Goal: Task Accomplishment & Management: Use online tool/utility

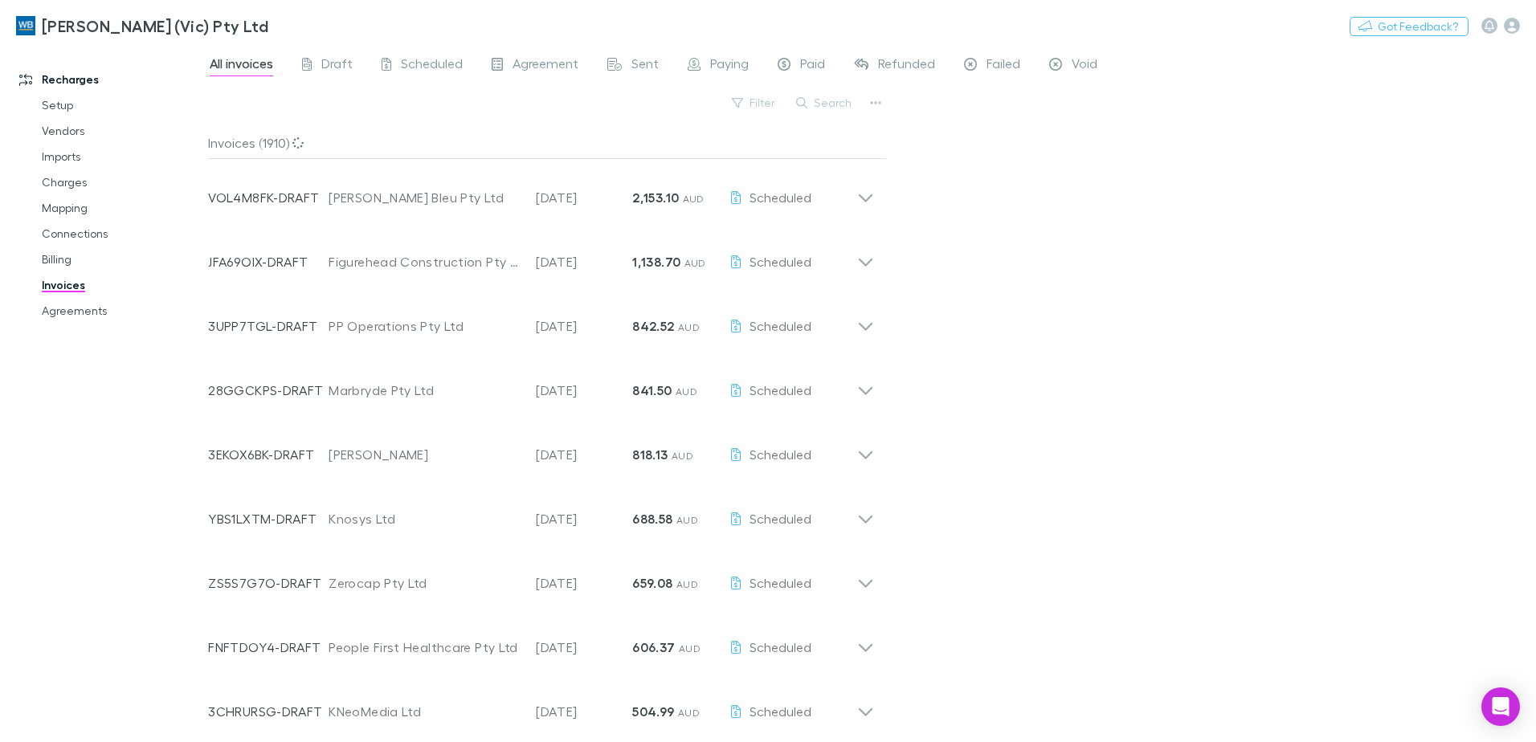
click at [840, 105] on button "Search" at bounding box center [824, 102] width 73 height 19
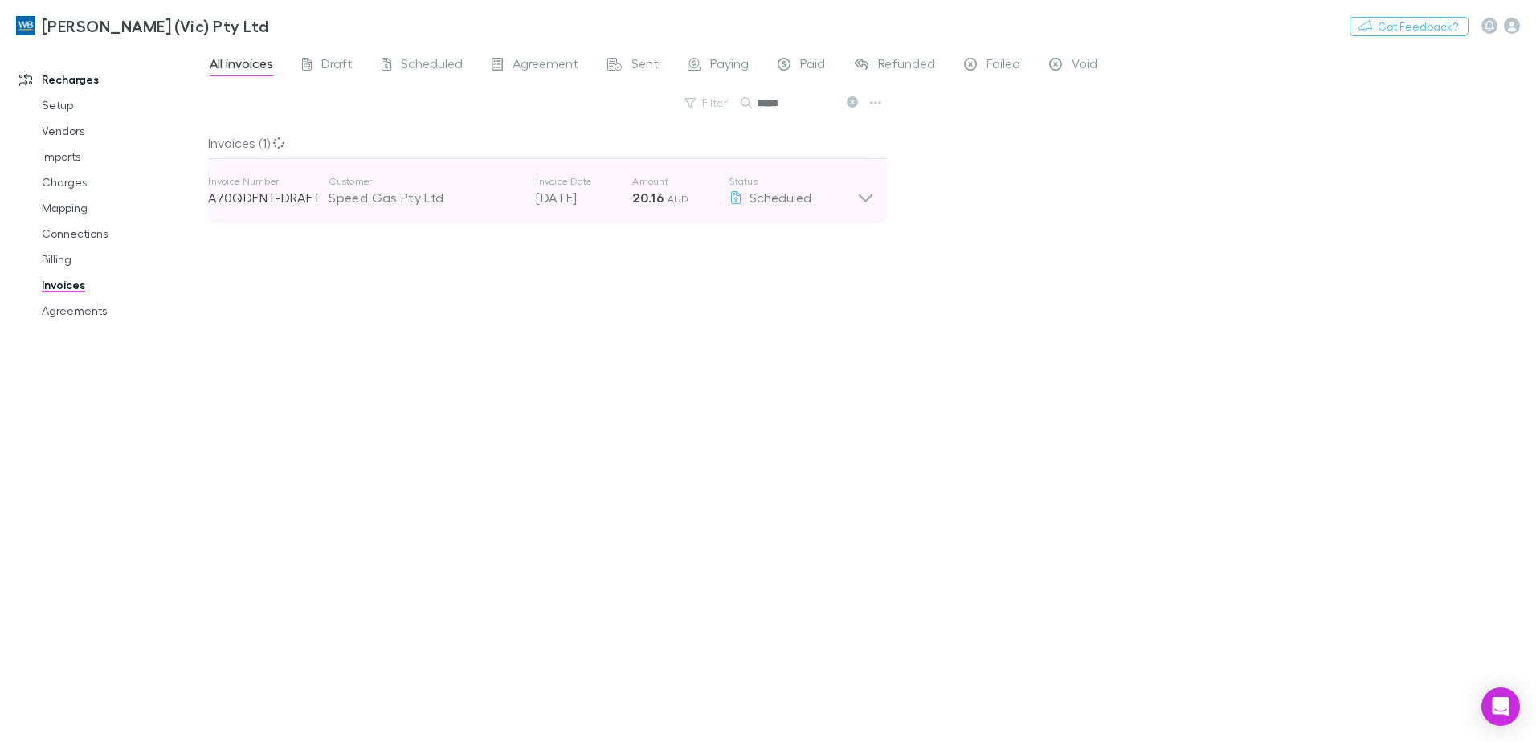
type input "*****"
click at [873, 197] on icon at bounding box center [865, 191] width 17 height 32
